Goal: Task Accomplishment & Management: Complete application form

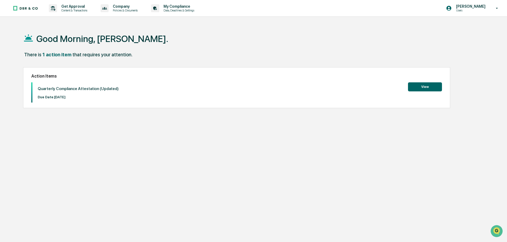
click at [422, 87] on button "View" at bounding box center [425, 86] width 34 height 9
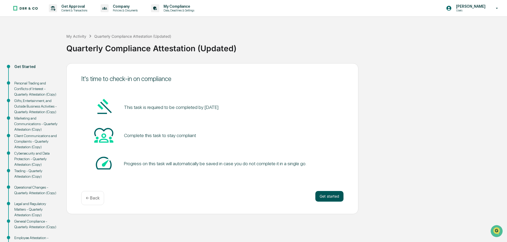
click at [333, 195] on button "Get started" at bounding box center [329, 196] width 28 height 11
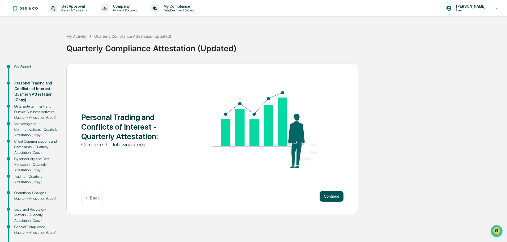
click at [333, 197] on button "Continue" at bounding box center [331, 196] width 24 height 11
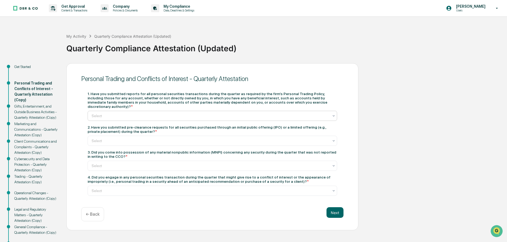
click at [96, 113] on div at bounding box center [210, 115] width 237 height 5
click at [98, 125] on div "Yes" at bounding box center [212, 124] width 249 height 11
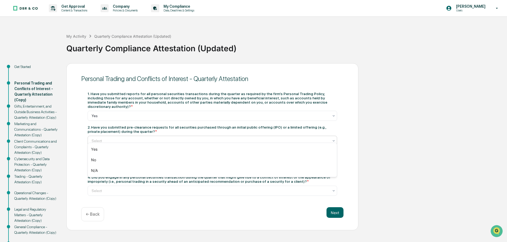
click at [103, 138] on div at bounding box center [210, 140] width 237 height 5
click at [93, 171] on div "N/A" at bounding box center [212, 170] width 249 height 11
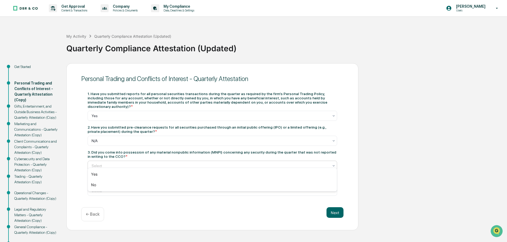
click at [105, 163] on div at bounding box center [210, 165] width 237 height 5
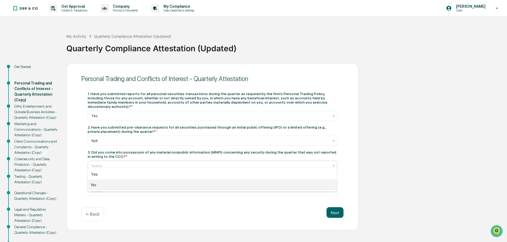
click at [92, 185] on div "No" at bounding box center [212, 184] width 249 height 11
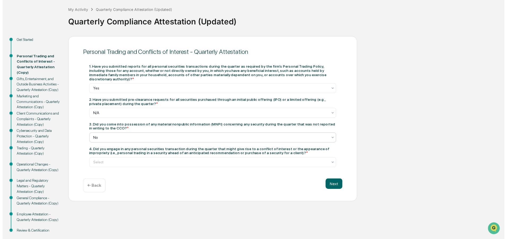
scroll to position [37, 0]
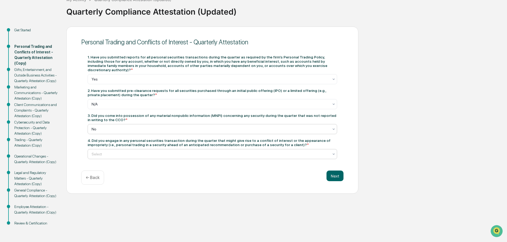
click at [106, 151] on div at bounding box center [210, 153] width 237 height 5
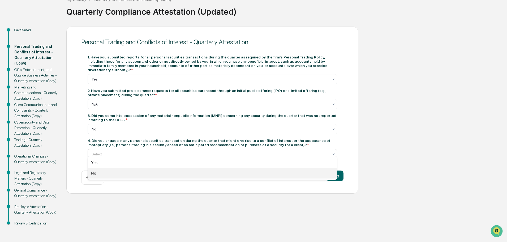
click at [94, 173] on div "No" at bounding box center [212, 173] width 249 height 11
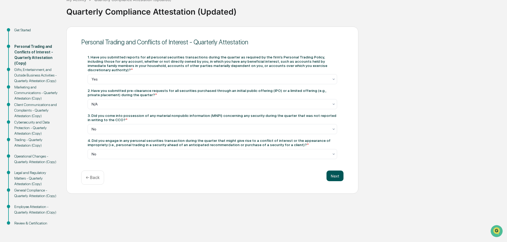
click at [338, 171] on button "Next" at bounding box center [334, 175] width 17 height 11
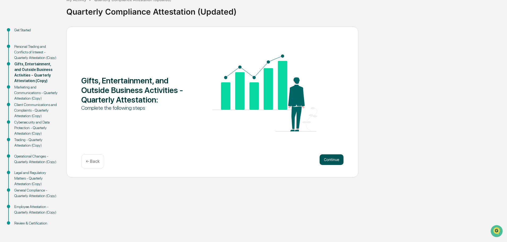
click at [336, 157] on button "Continue" at bounding box center [331, 159] width 24 height 11
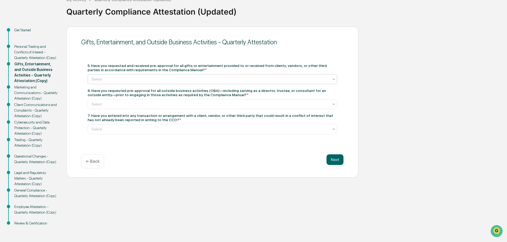
click at [99, 79] on div at bounding box center [210, 78] width 237 height 5
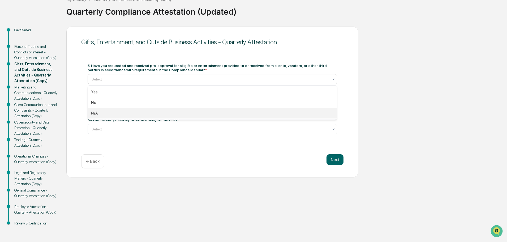
click at [94, 111] on div "N/A" at bounding box center [212, 113] width 249 height 11
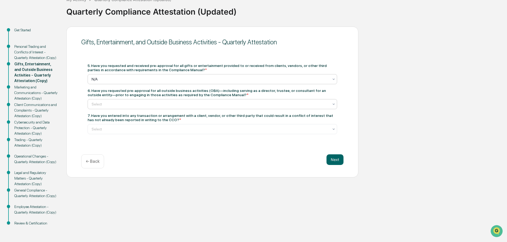
click at [118, 106] on div at bounding box center [210, 103] width 237 height 5
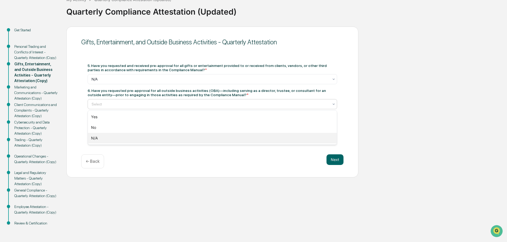
click at [96, 138] on div "N/A" at bounding box center [212, 138] width 249 height 11
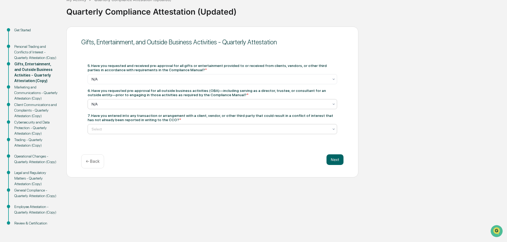
click at [98, 130] on div at bounding box center [210, 128] width 237 height 5
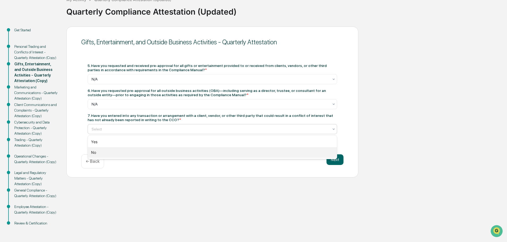
click at [92, 153] on div "No" at bounding box center [212, 152] width 249 height 11
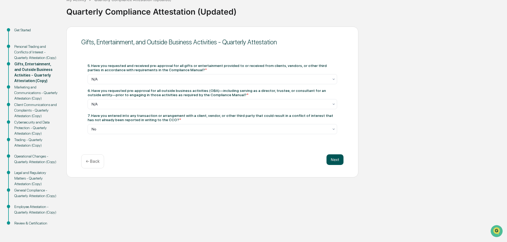
click at [335, 161] on button "Next" at bounding box center [334, 159] width 17 height 11
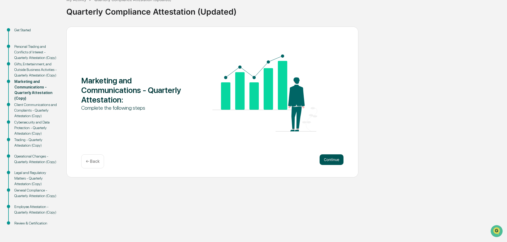
click at [335, 161] on button "Continue" at bounding box center [331, 159] width 24 height 11
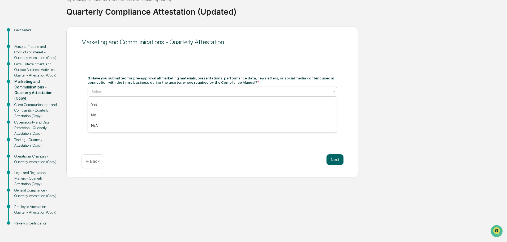
click at [125, 91] on div at bounding box center [210, 91] width 237 height 5
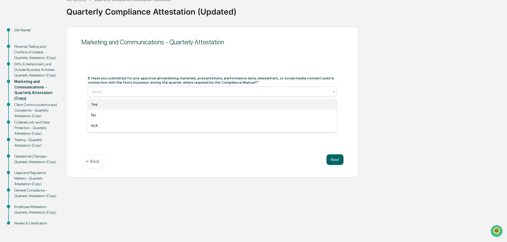
click at [93, 104] on div "Yes" at bounding box center [212, 104] width 249 height 11
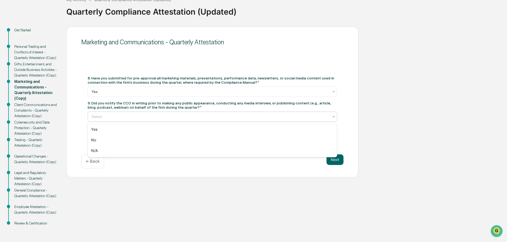
click at [104, 115] on div at bounding box center [210, 116] width 237 height 5
click at [96, 149] on div "N/A" at bounding box center [212, 150] width 249 height 11
click at [338, 158] on button "Next" at bounding box center [334, 159] width 17 height 11
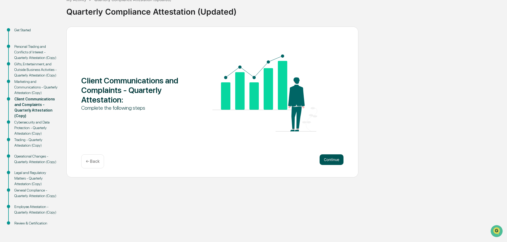
click at [338, 158] on button "Continue" at bounding box center [331, 159] width 24 height 11
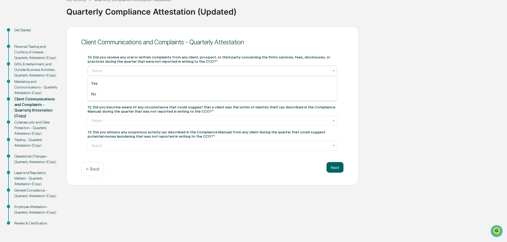
click at [102, 71] on div at bounding box center [210, 70] width 237 height 5
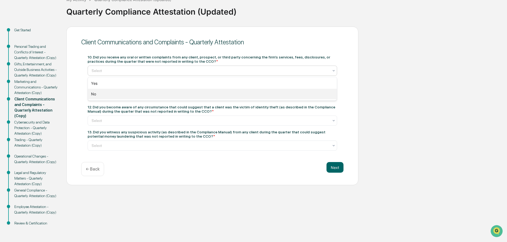
click at [92, 94] on div "No" at bounding box center [212, 94] width 249 height 11
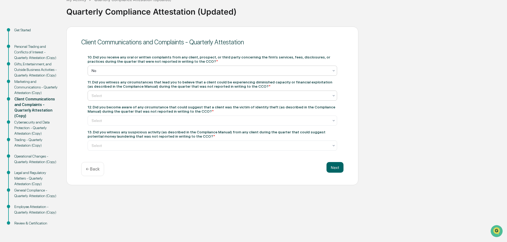
click at [100, 96] on div at bounding box center [210, 95] width 237 height 5
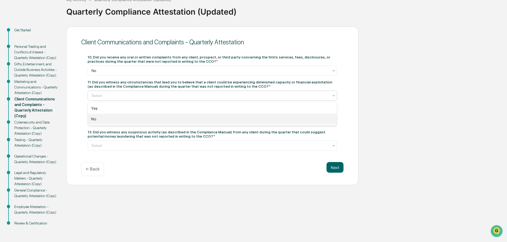
click at [94, 118] on div "No" at bounding box center [212, 119] width 249 height 11
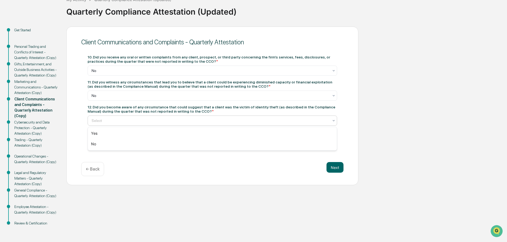
drag, startPoint x: 109, startPoint y: 121, endPoint x: 97, endPoint y: 121, distance: 11.9
click at [106, 121] on div at bounding box center [210, 120] width 237 height 5
click at [92, 146] on div "No" at bounding box center [212, 143] width 249 height 11
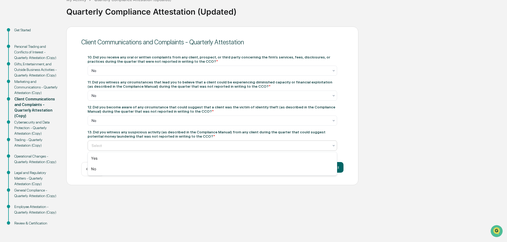
drag, startPoint x: 108, startPoint y: 148, endPoint x: 103, endPoint y: 147, distance: 4.8
click at [103, 147] on div at bounding box center [210, 145] width 237 height 5
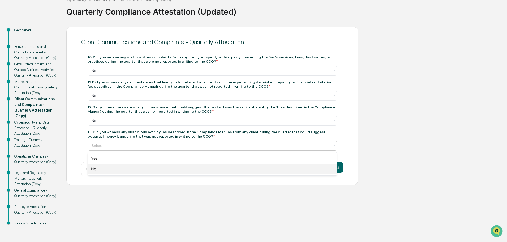
click at [96, 166] on div "No" at bounding box center [212, 168] width 249 height 11
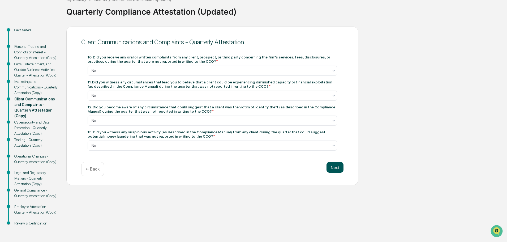
click at [338, 167] on button "Next" at bounding box center [334, 167] width 17 height 11
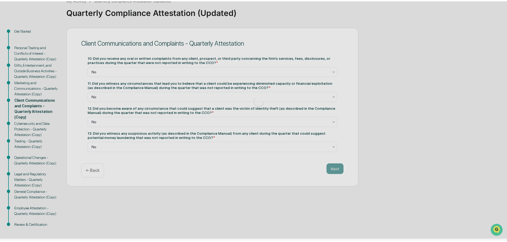
scroll to position [31, 0]
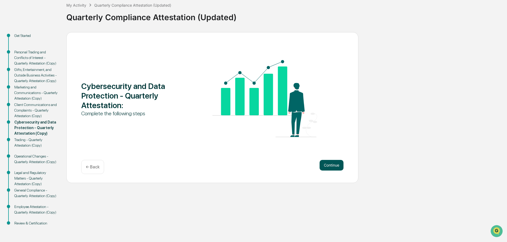
click at [339, 167] on button "Continue" at bounding box center [331, 165] width 24 height 11
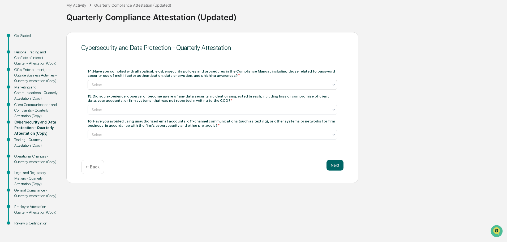
click at [114, 83] on div at bounding box center [210, 84] width 237 height 5
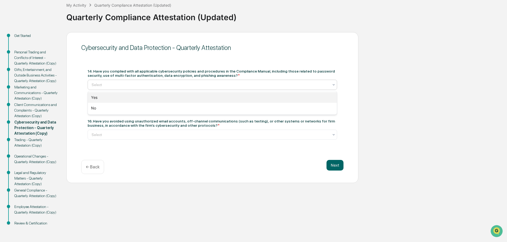
click at [98, 99] on div "Yes" at bounding box center [212, 97] width 249 height 11
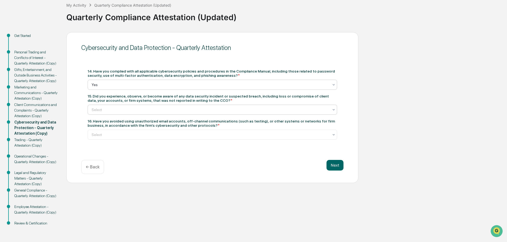
click at [109, 110] on div at bounding box center [210, 109] width 237 height 5
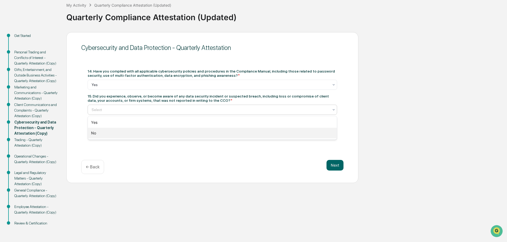
click at [93, 134] on div "No" at bounding box center [212, 133] width 249 height 11
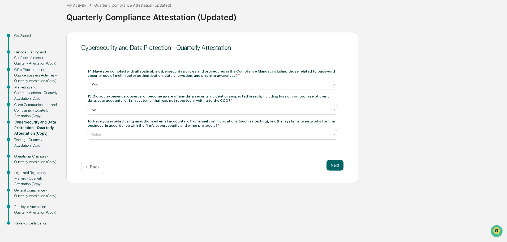
click at [99, 134] on div at bounding box center [210, 134] width 237 height 5
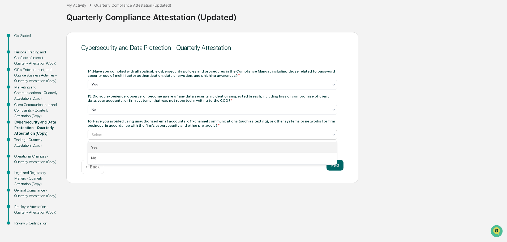
click at [95, 147] on div "Yes" at bounding box center [212, 147] width 249 height 11
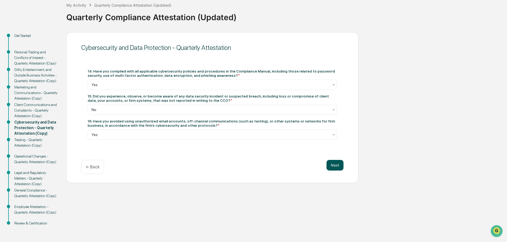
click at [331, 164] on button "Next" at bounding box center [334, 165] width 17 height 11
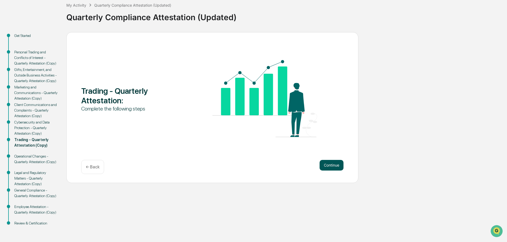
click at [330, 170] on button "Continue" at bounding box center [331, 165] width 24 height 11
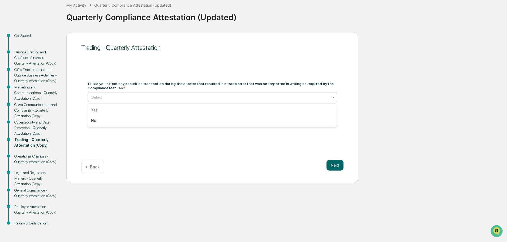
click at [103, 93] on div "Select" at bounding box center [212, 97] width 249 height 10
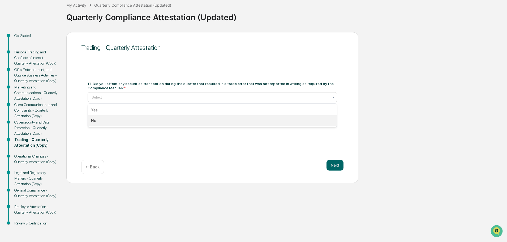
click at [94, 119] on div "No" at bounding box center [212, 120] width 249 height 11
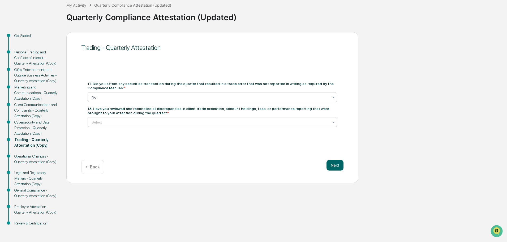
click at [102, 124] on div at bounding box center [210, 121] width 237 height 5
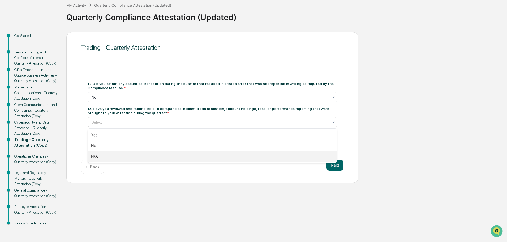
drag, startPoint x: 97, startPoint y: 154, endPoint x: 165, endPoint y: 159, distance: 68.1
click at [97, 154] on div "N/A" at bounding box center [212, 156] width 249 height 11
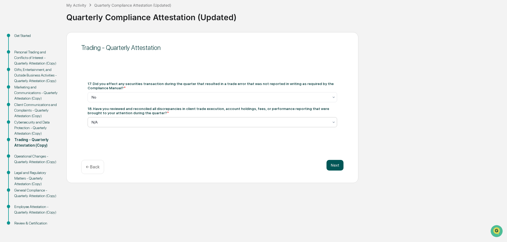
click at [337, 165] on button "Next" at bounding box center [334, 165] width 17 height 11
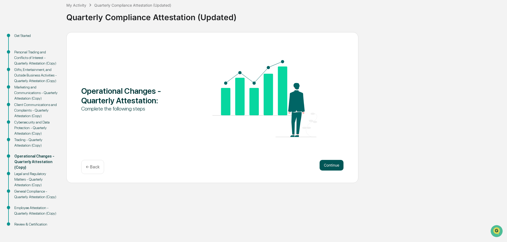
click at [338, 167] on button "Continue" at bounding box center [331, 165] width 24 height 11
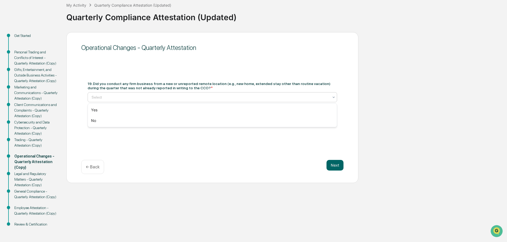
click at [100, 99] on div at bounding box center [210, 96] width 237 height 5
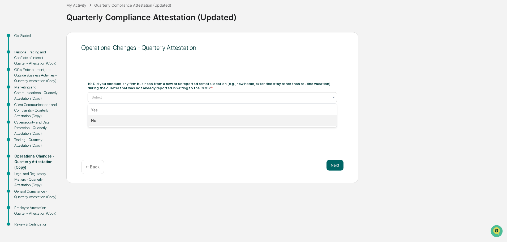
click at [95, 121] on div "No" at bounding box center [212, 120] width 249 height 11
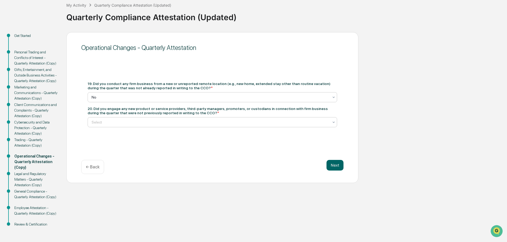
click at [105, 124] on div at bounding box center [210, 121] width 237 height 5
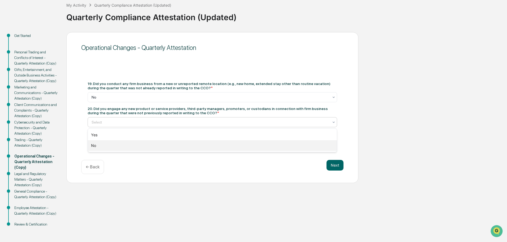
click at [98, 147] on div "No" at bounding box center [212, 145] width 249 height 11
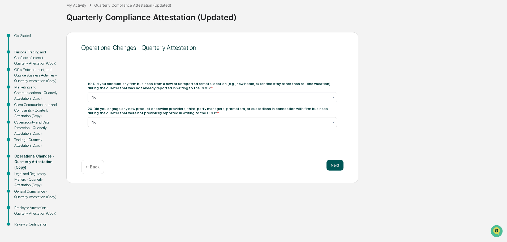
click at [332, 163] on button "Next" at bounding box center [334, 165] width 17 height 11
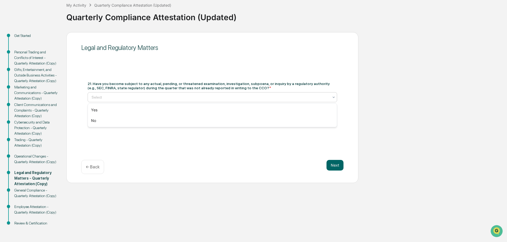
click at [94, 96] on div at bounding box center [210, 96] width 237 height 5
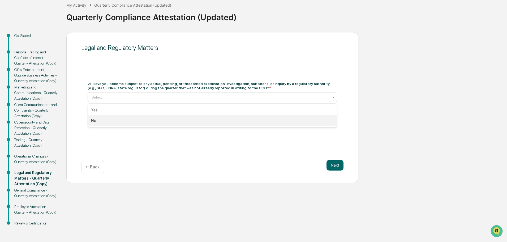
click at [92, 120] on div "No" at bounding box center [212, 120] width 249 height 11
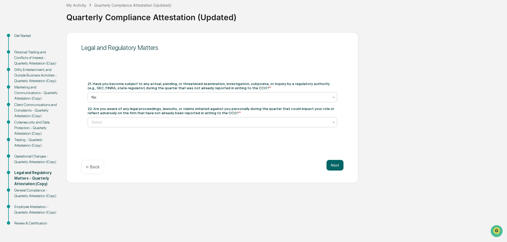
click at [122, 122] on div at bounding box center [210, 121] width 237 height 5
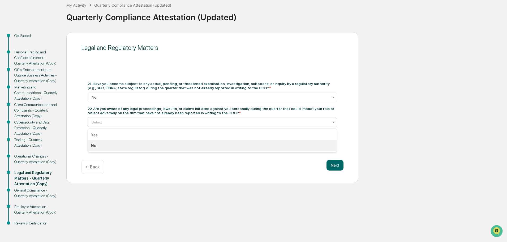
click at [93, 147] on div "No" at bounding box center [212, 145] width 249 height 11
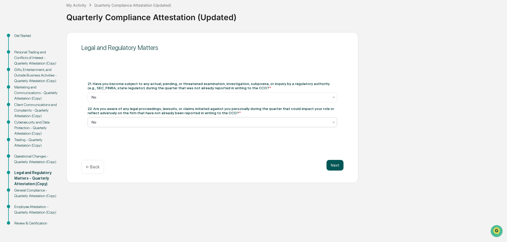
click at [336, 167] on button "Next" at bounding box center [334, 165] width 17 height 11
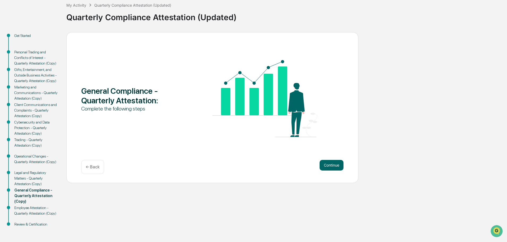
click at [336, 167] on button "Continue" at bounding box center [331, 165] width 24 height 11
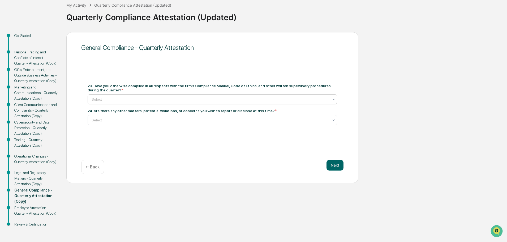
click at [102, 99] on div at bounding box center [210, 99] width 237 height 5
click at [95, 114] on div "Yes" at bounding box center [212, 112] width 249 height 11
click at [115, 121] on div at bounding box center [210, 119] width 237 height 5
click at [93, 142] on div "No" at bounding box center [212, 143] width 249 height 11
click at [333, 164] on button "Next" at bounding box center [334, 165] width 17 height 11
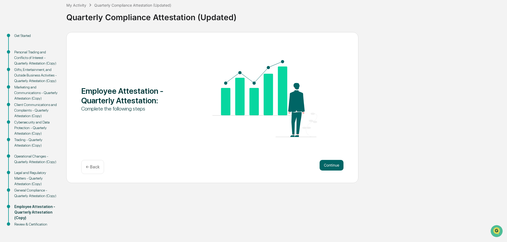
click at [333, 164] on button "Continue" at bounding box center [331, 165] width 24 height 11
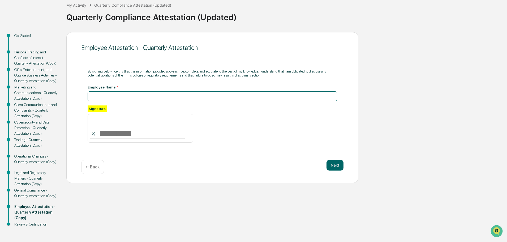
click at [96, 94] on input at bounding box center [212, 96] width 249 height 10
type input "**********"
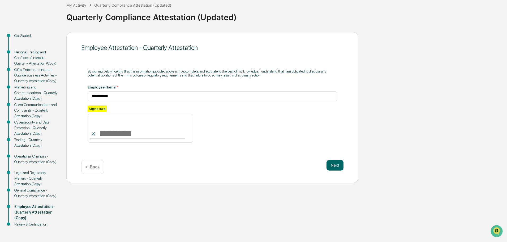
click at [111, 136] on input at bounding box center [141, 128] width 106 height 29
type input "**********"
click at [202, 197] on div "**********" at bounding box center [253, 137] width 501 height 211
click at [332, 166] on button "Next" at bounding box center [334, 165] width 17 height 11
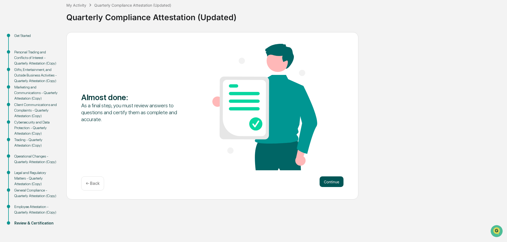
click at [331, 184] on button "Continue" at bounding box center [331, 181] width 24 height 11
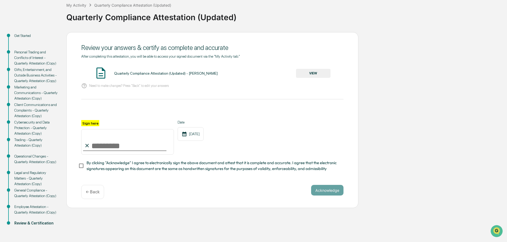
click at [99, 147] on input "Sign here" at bounding box center [127, 141] width 93 height 25
type input "**********"
click at [326, 193] on button "Acknowledge" at bounding box center [327, 190] width 32 height 11
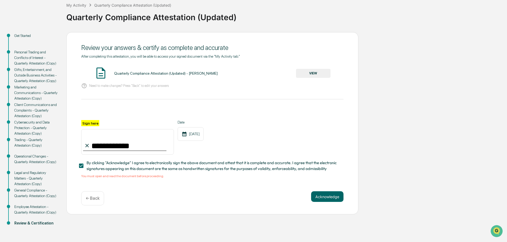
click at [316, 74] on button "VIEW" at bounding box center [313, 73] width 34 height 9
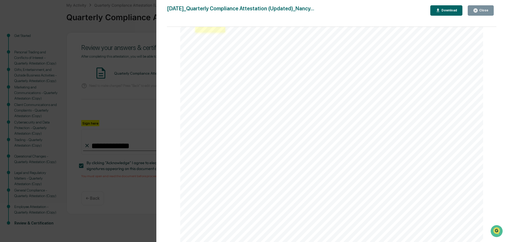
scroll to position [106, 0]
click at [485, 9] on div "Close" at bounding box center [483, 10] width 10 height 4
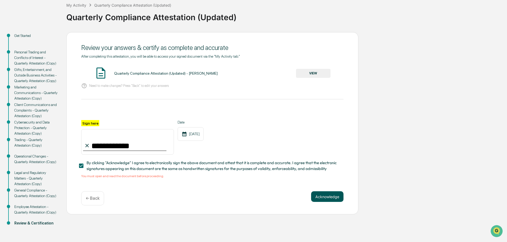
click at [325, 198] on button "Acknowledge" at bounding box center [327, 196] width 32 height 11
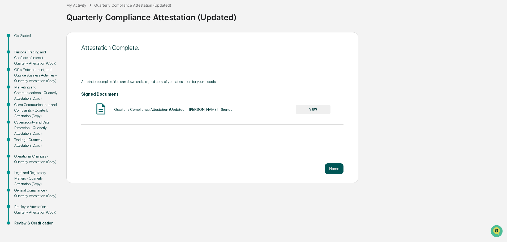
click at [338, 170] on button "Home" at bounding box center [334, 168] width 19 height 11
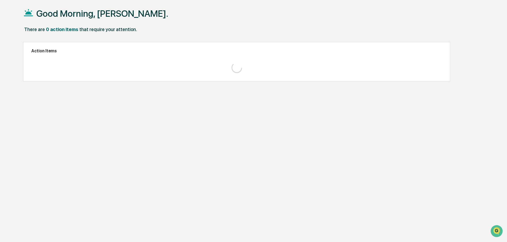
scroll to position [25, 0]
